Goal: Task Accomplishment & Management: Manage account settings

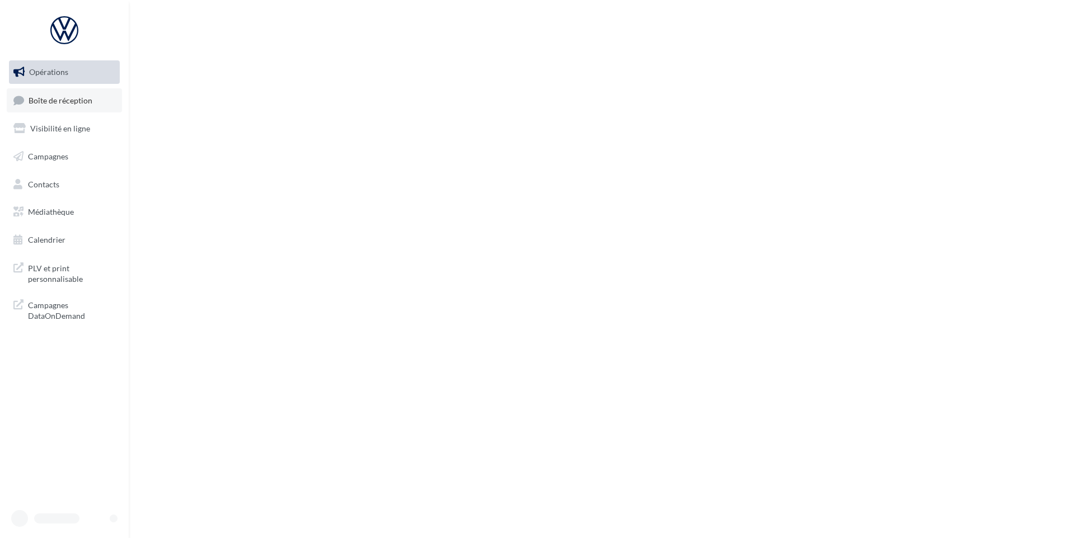
click at [82, 113] on ul "Opérations Boîte de réception Visibilité en ligne Campagnes Contacts Médiathèqu…" at bounding box center [64, 156] width 120 height 200
click at [90, 102] on span "Boîte de réception" at bounding box center [61, 100] width 64 height 10
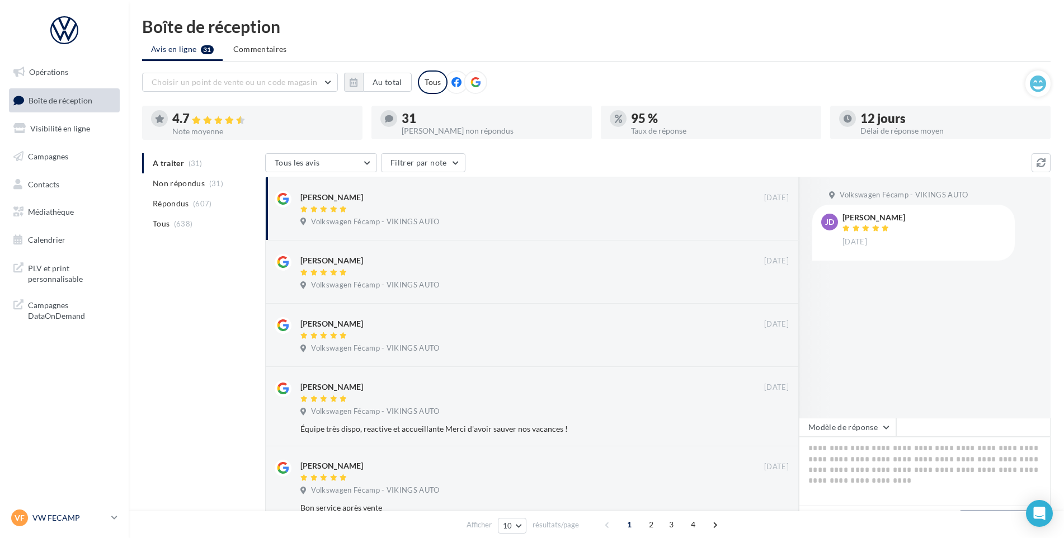
click at [78, 509] on link "VF VW FECAMP vw-stl-vau" at bounding box center [64, 517] width 111 height 21
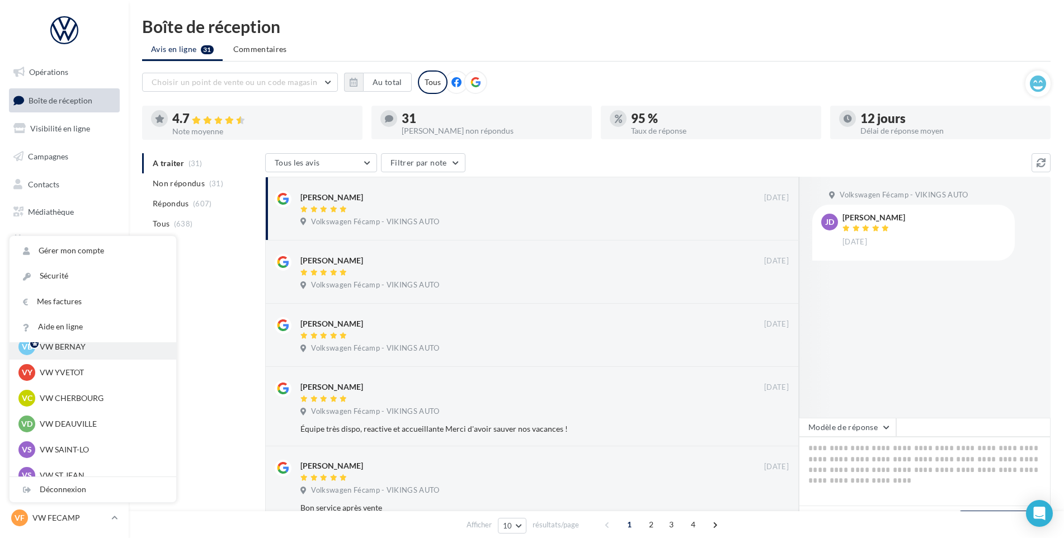
scroll to position [280, 0]
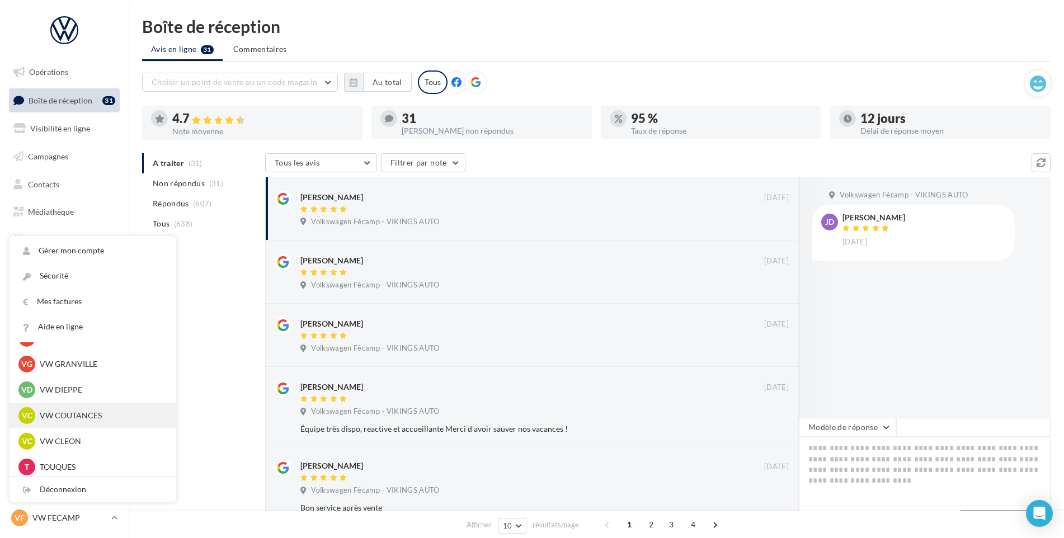
click at [98, 411] on p "VW COUTANCES" at bounding box center [101, 415] width 123 height 11
